Goal: Transaction & Acquisition: Book appointment/travel/reservation

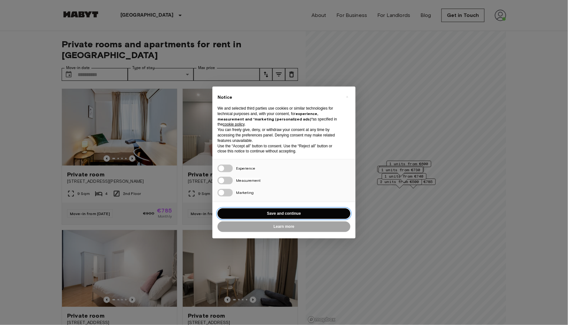
click at [297, 213] on button "Save and continue" at bounding box center [283, 213] width 133 height 11
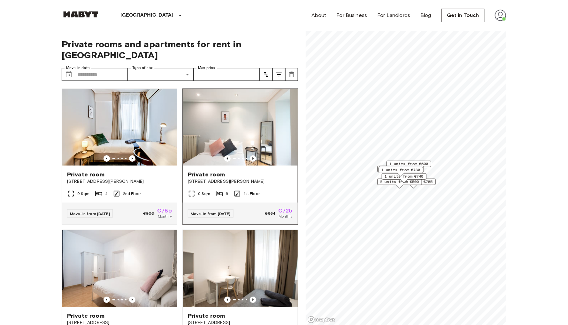
click at [256, 133] on img at bounding box center [240, 127] width 115 height 77
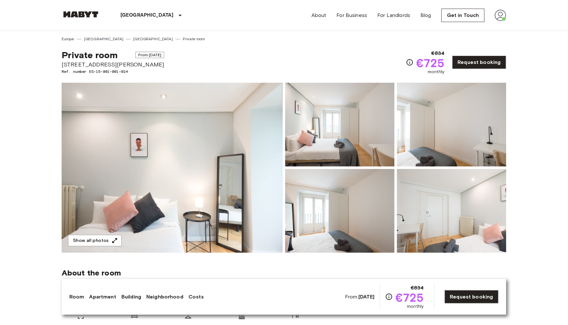
click at [228, 156] on img at bounding box center [172, 168] width 221 height 170
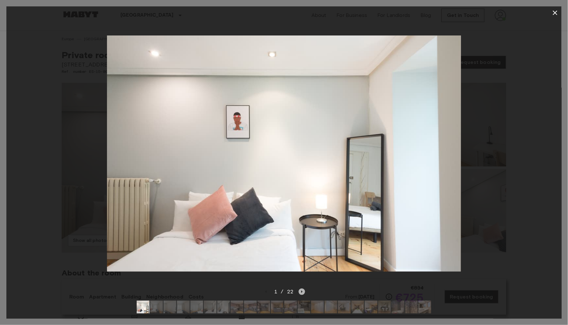
click at [301, 293] on icon "Next image" at bounding box center [302, 291] width 6 height 6
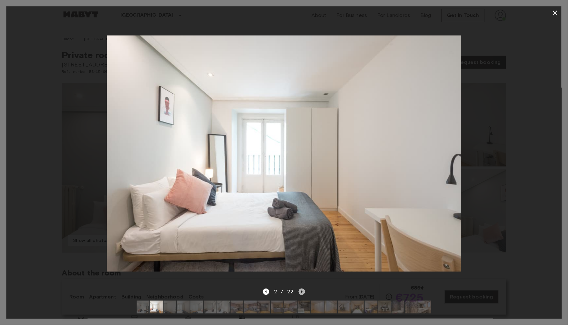
click at [301, 293] on icon "Next image" at bounding box center [302, 291] width 6 height 6
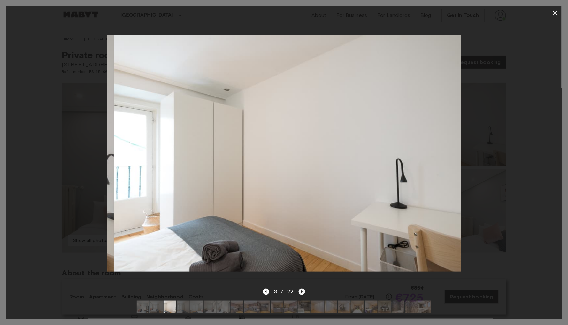
click at [301, 293] on icon "Next image" at bounding box center [302, 291] width 6 height 6
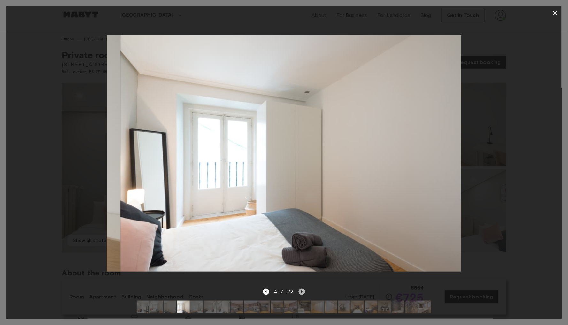
click at [300, 293] on icon "Next image" at bounding box center [302, 291] width 6 height 6
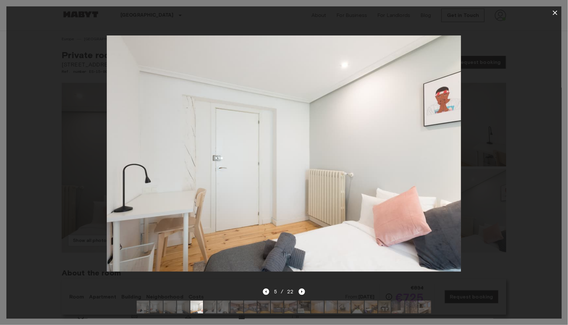
click at [305, 284] on div at bounding box center [283, 153] width 555 height 268
click at [302, 294] on icon "Next image" at bounding box center [302, 291] width 6 height 6
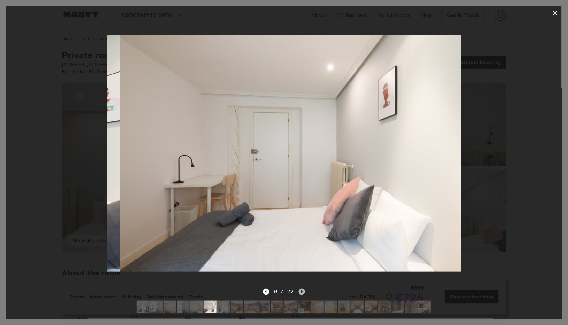
click at [301, 294] on icon "Next image" at bounding box center [302, 291] width 6 height 6
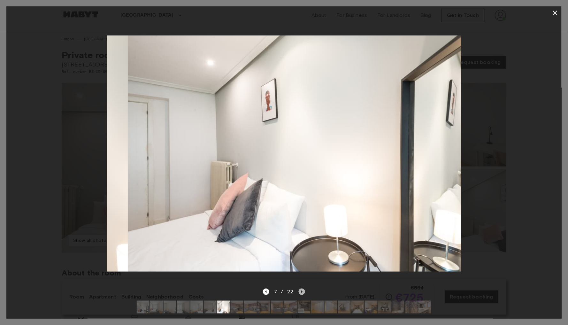
click at [301, 294] on icon "Next image" at bounding box center [302, 291] width 6 height 6
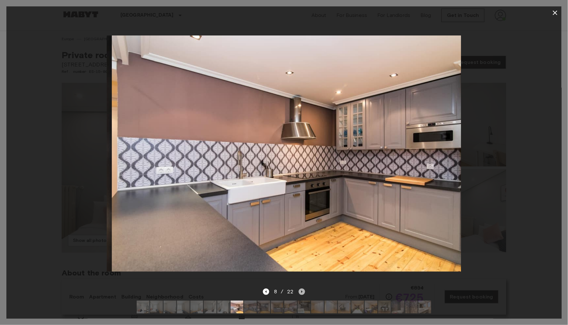
click at [301, 294] on icon "Next image" at bounding box center [302, 291] width 6 height 6
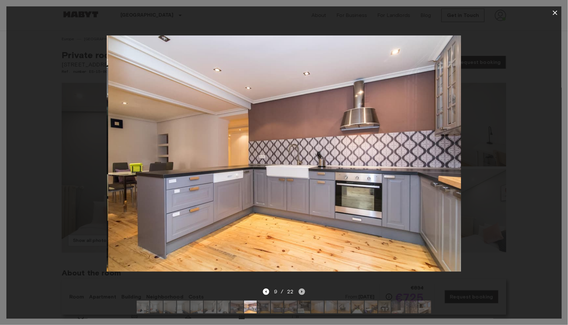
click at [301, 294] on icon "Next image" at bounding box center [302, 291] width 6 height 6
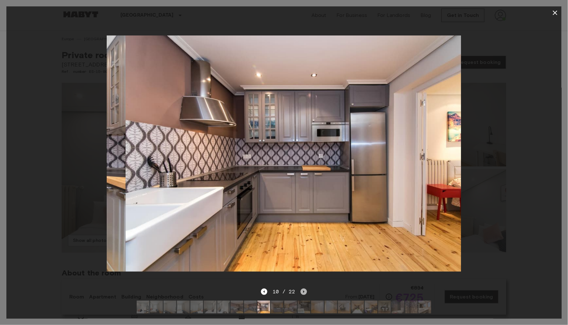
click at [301, 294] on icon "Next image" at bounding box center [303, 291] width 6 height 6
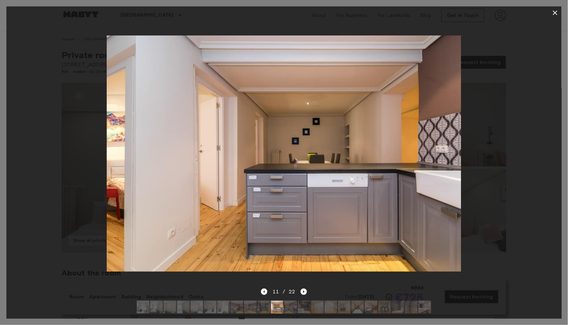
click at [301, 294] on icon "Next image" at bounding box center [303, 291] width 6 height 6
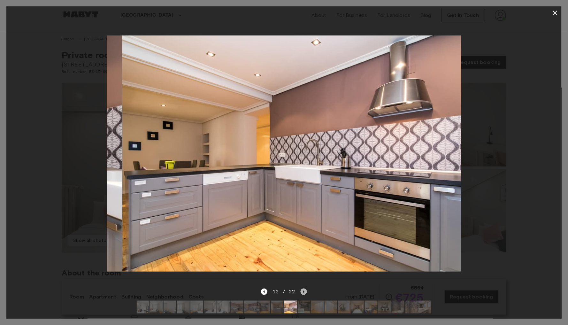
click at [301, 294] on icon "Next image" at bounding box center [303, 291] width 6 height 6
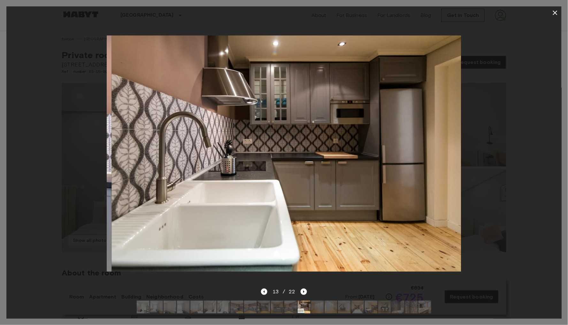
click at [320, 309] on img at bounding box center [317, 306] width 13 height 13
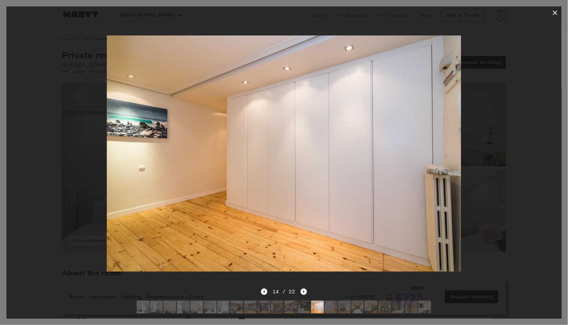
click at [303, 293] on icon "Next image" at bounding box center [303, 291] width 6 height 6
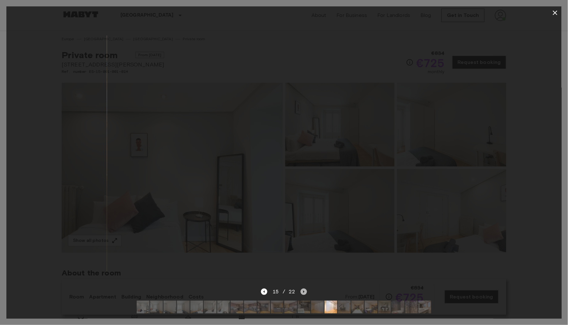
click at [303, 293] on icon "Next image" at bounding box center [303, 291] width 6 height 6
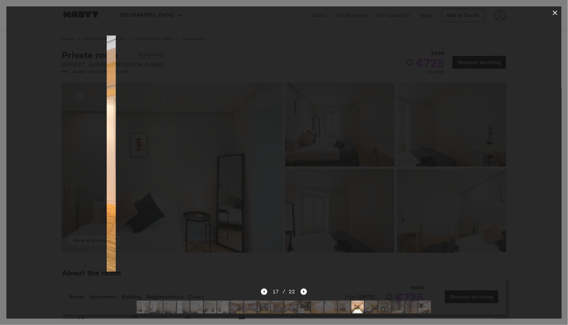
click at [303, 293] on icon "Next image" at bounding box center [303, 291] width 6 height 6
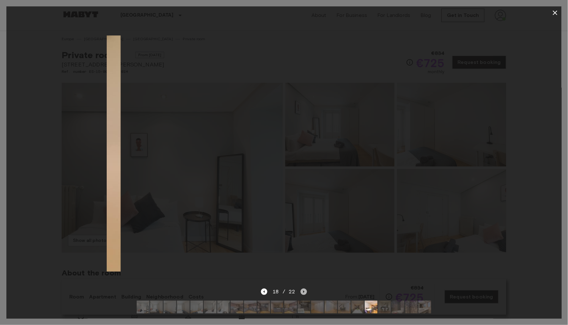
click at [303, 293] on icon "Next image" at bounding box center [303, 291] width 6 height 6
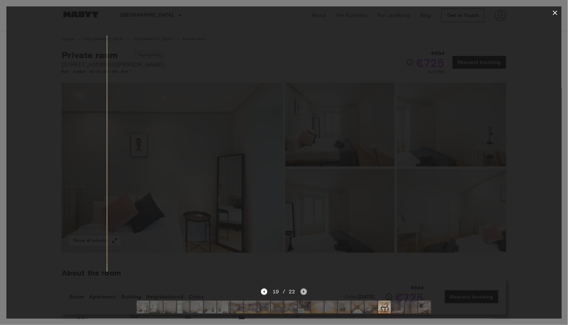
click at [303, 293] on icon "Next image" at bounding box center [303, 291] width 6 height 6
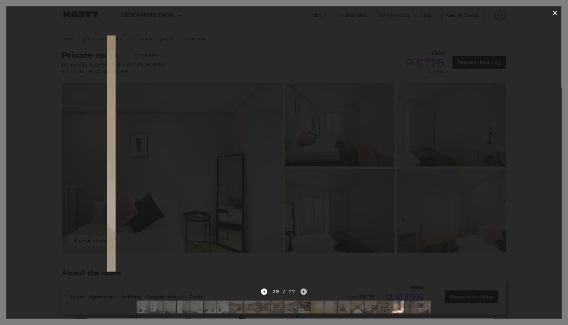
click at [303, 293] on icon "Next image" at bounding box center [303, 291] width 6 height 6
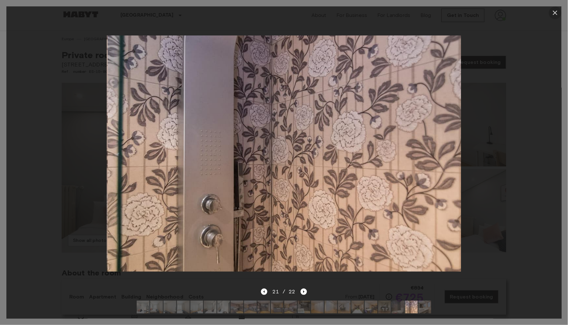
click at [552, 19] on button "button" at bounding box center [554, 12] width 13 height 13
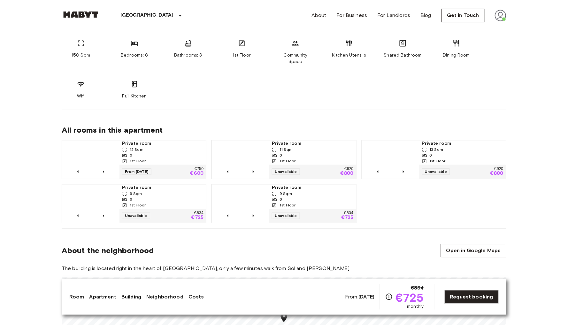
scroll to position [352, 0]
